Goal: Task Accomplishment & Management: Manage account settings

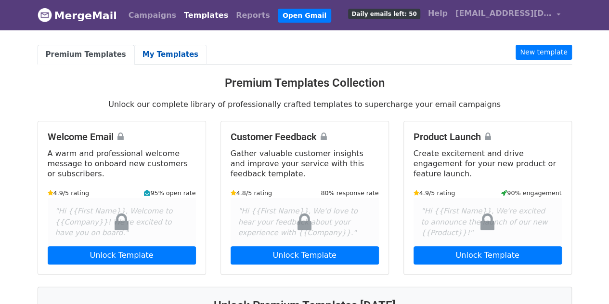
click at [158, 54] on link "My Templates" at bounding box center [170, 55] width 72 height 20
